Goal: Information Seeking & Learning: Learn about a topic

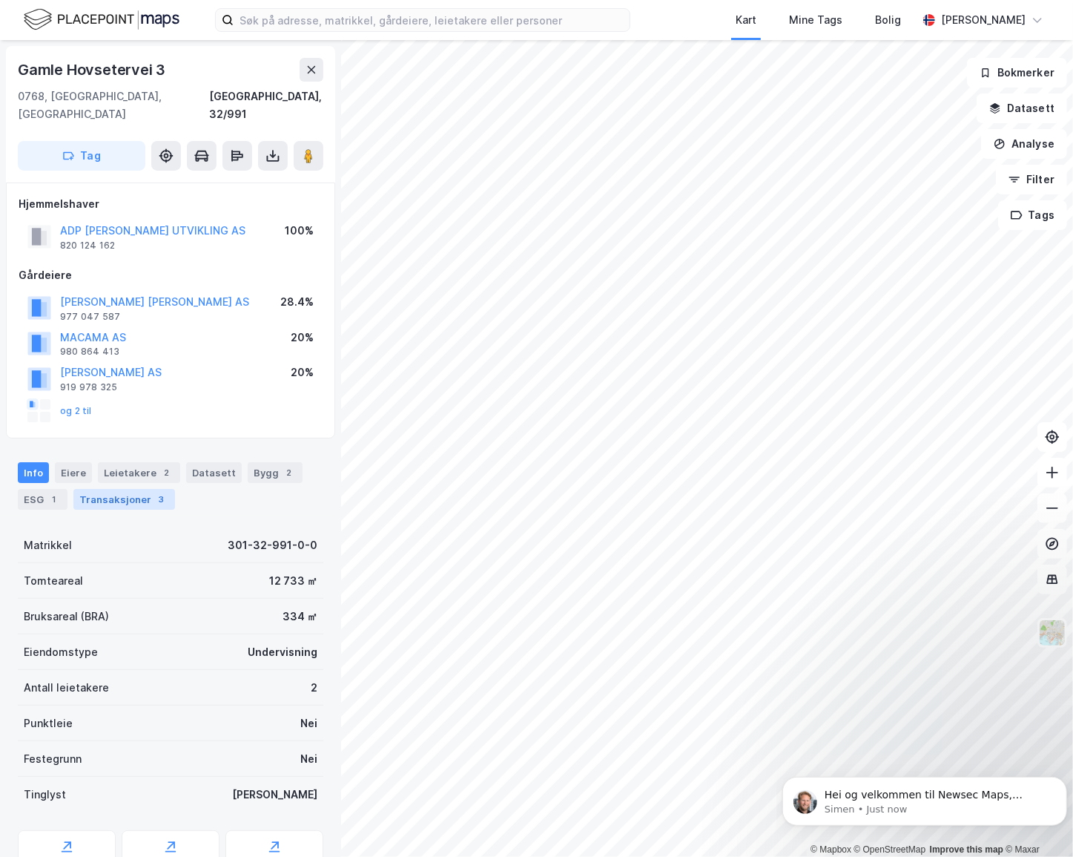
click at [138, 489] on div "Transaksjoner 3" at bounding box center [124, 499] width 102 height 21
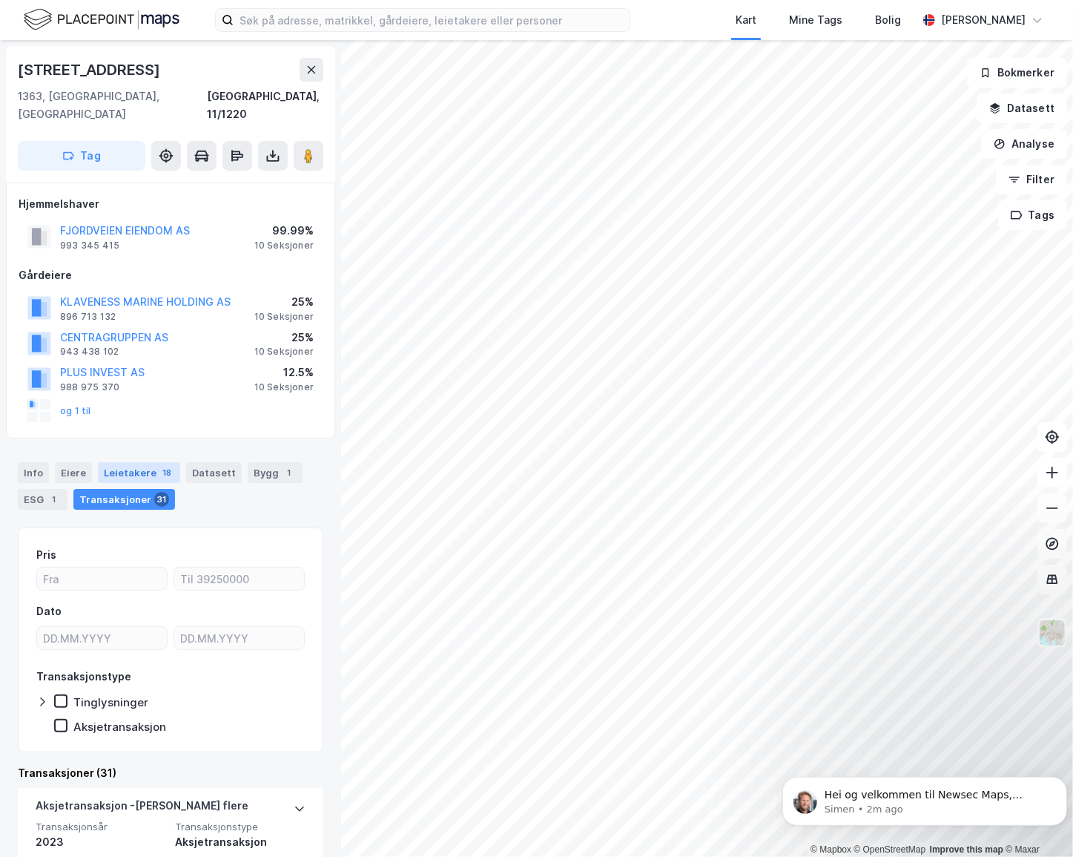
click at [133, 462] on div "Leietakere 18" at bounding box center [139, 472] width 82 height 21
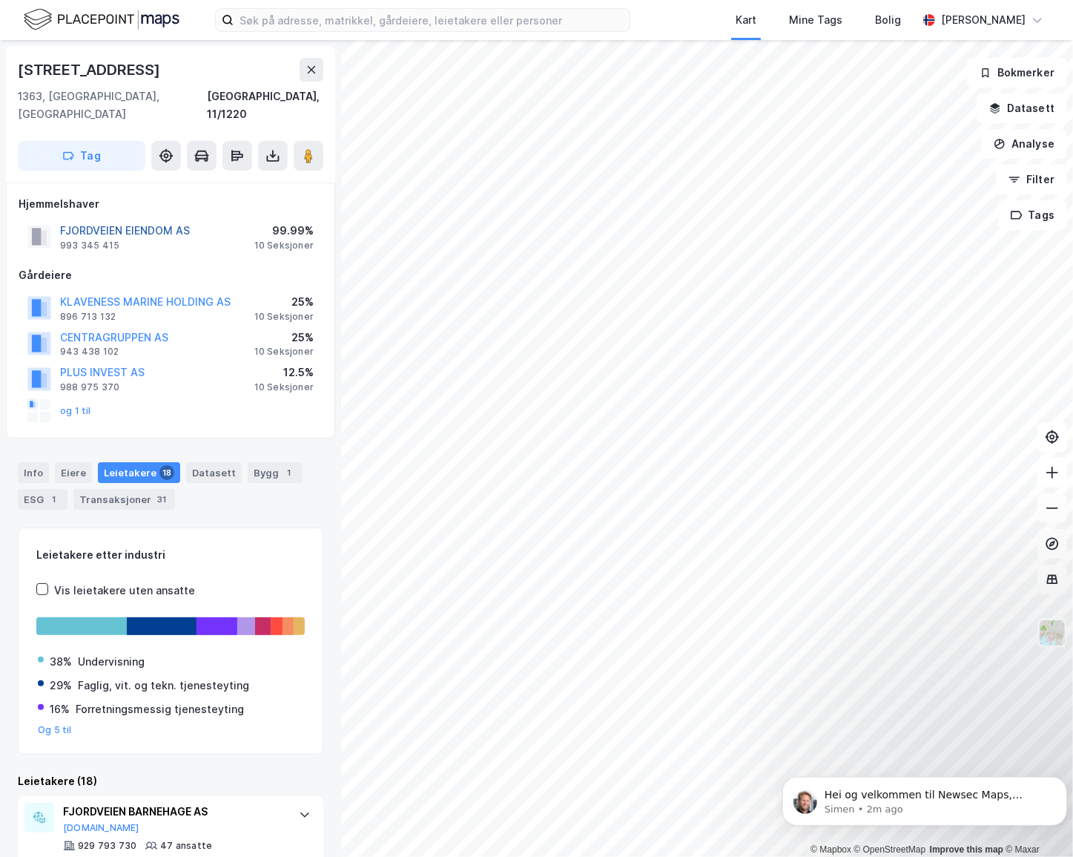
click at [0, 0] on button "FJORDVEIEN EIENDOM AS" at bounding box center [0, 0] width 0 height 0
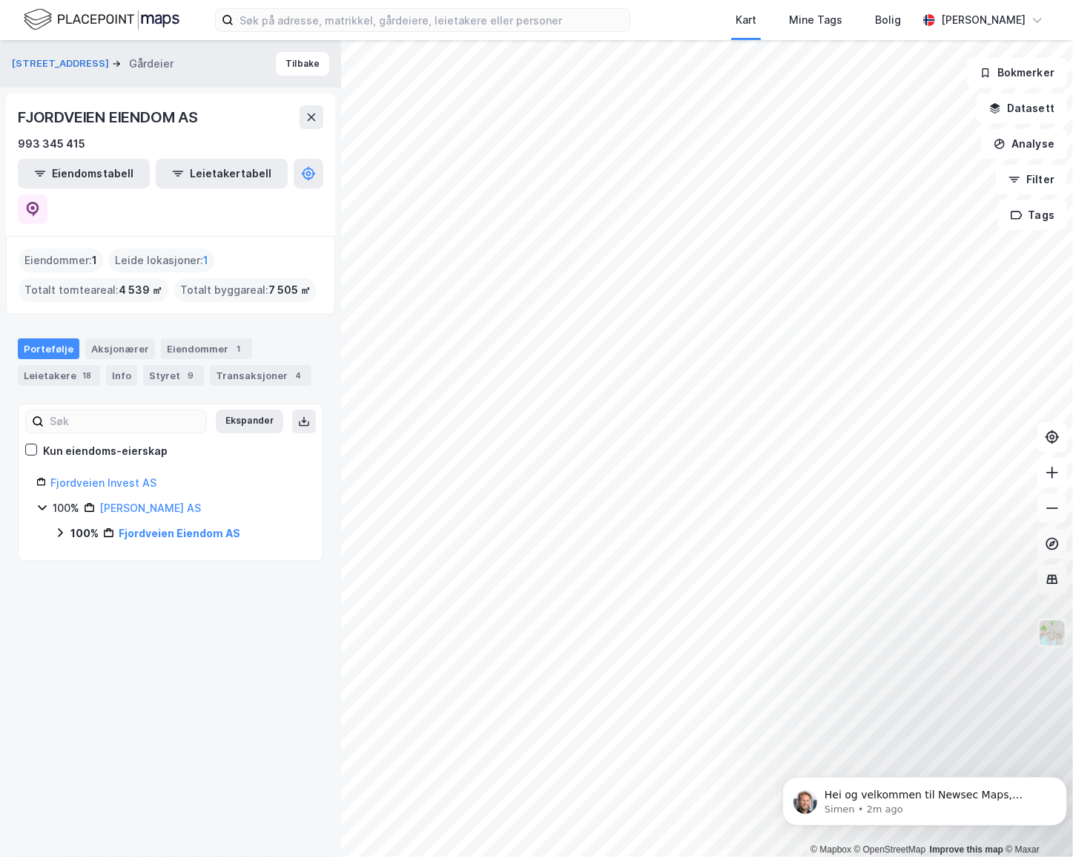
click at [55, 527] on icon at bounding box center [60, 533] width 12 height 12
click at [63, 530] on icon at bounding box center [60, 532] width 8 height 5
click at [44, 479] on icon at bounding box center [41, 482] width 8 height 7
click at [72, 476] on link "Fjordveien Invest AS" at bounding box center [103, 482] width 106 height 13
click at [119, 365] on div "Info" at bounding box center [121, 375] width 31 height 21
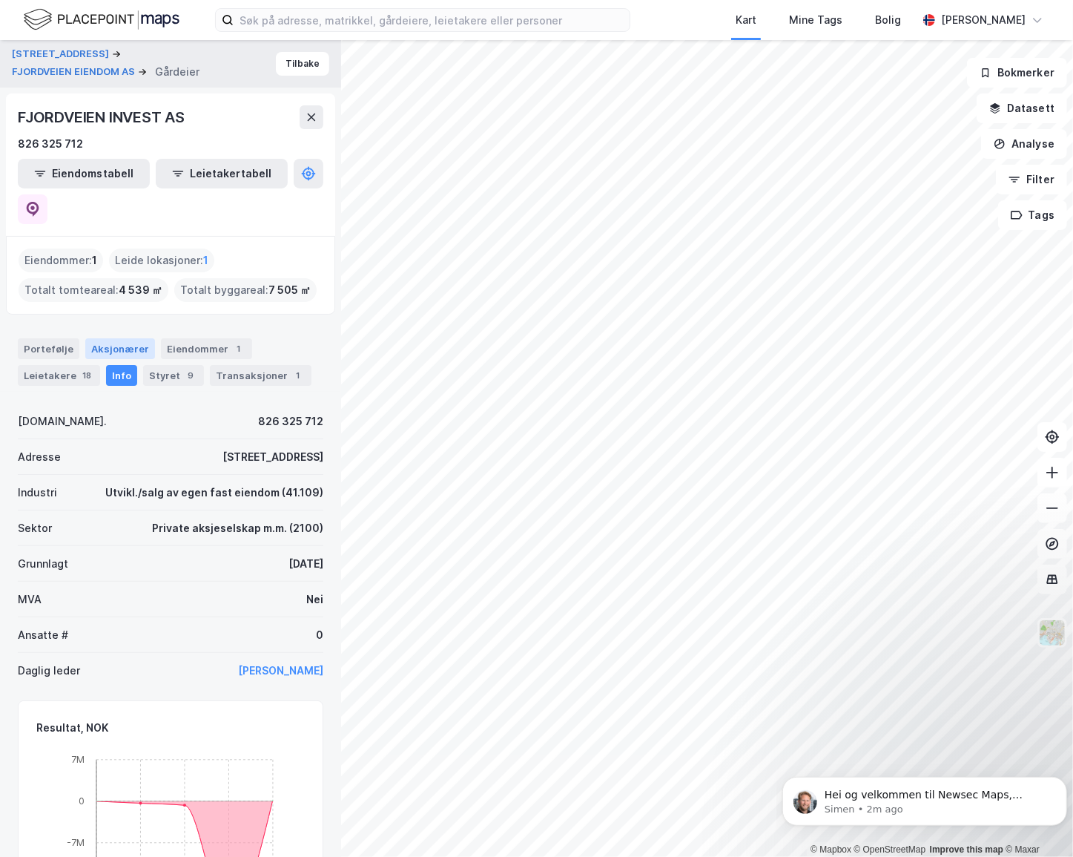
click at [133, 338] on div "Aksjonærer" at bounding box center [120, 348] width 70 height 21
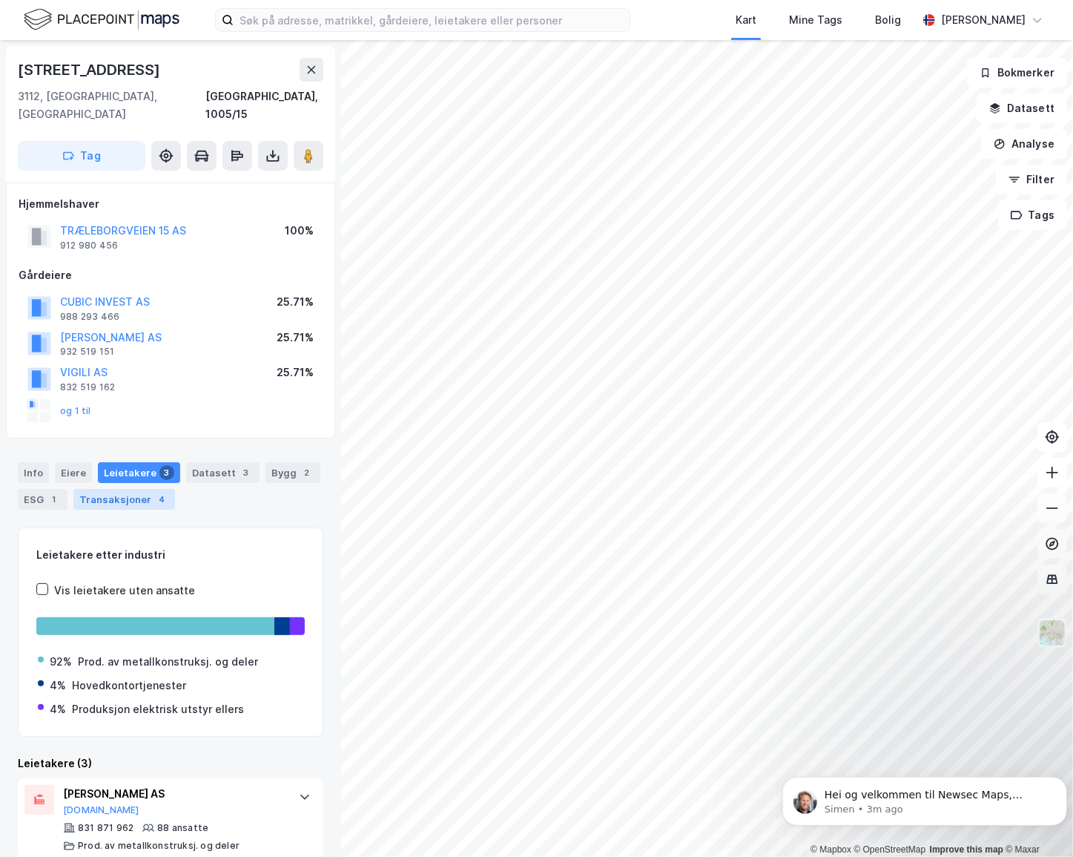
click at [136, 489] on div "Transaksjoner 4" at bounding box center [124, 499] width 102 height 21
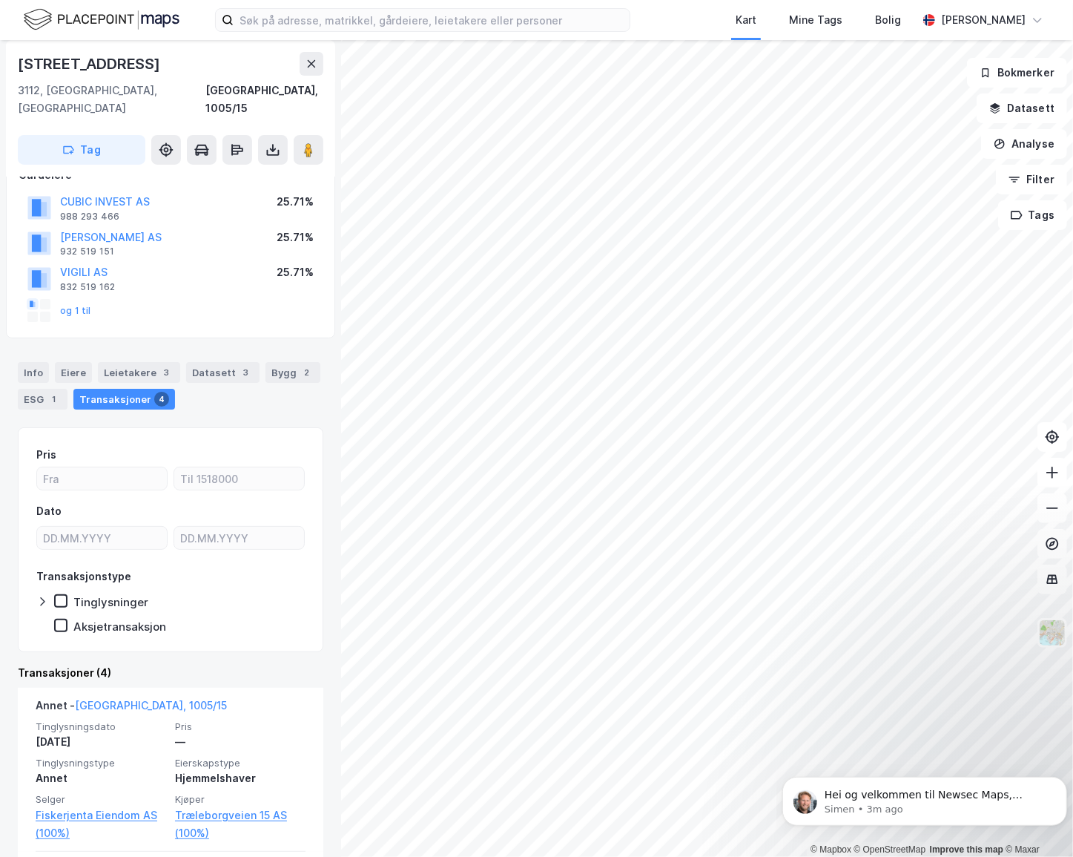
scroll to position [269, 0]
